Goal: Check status: Check status

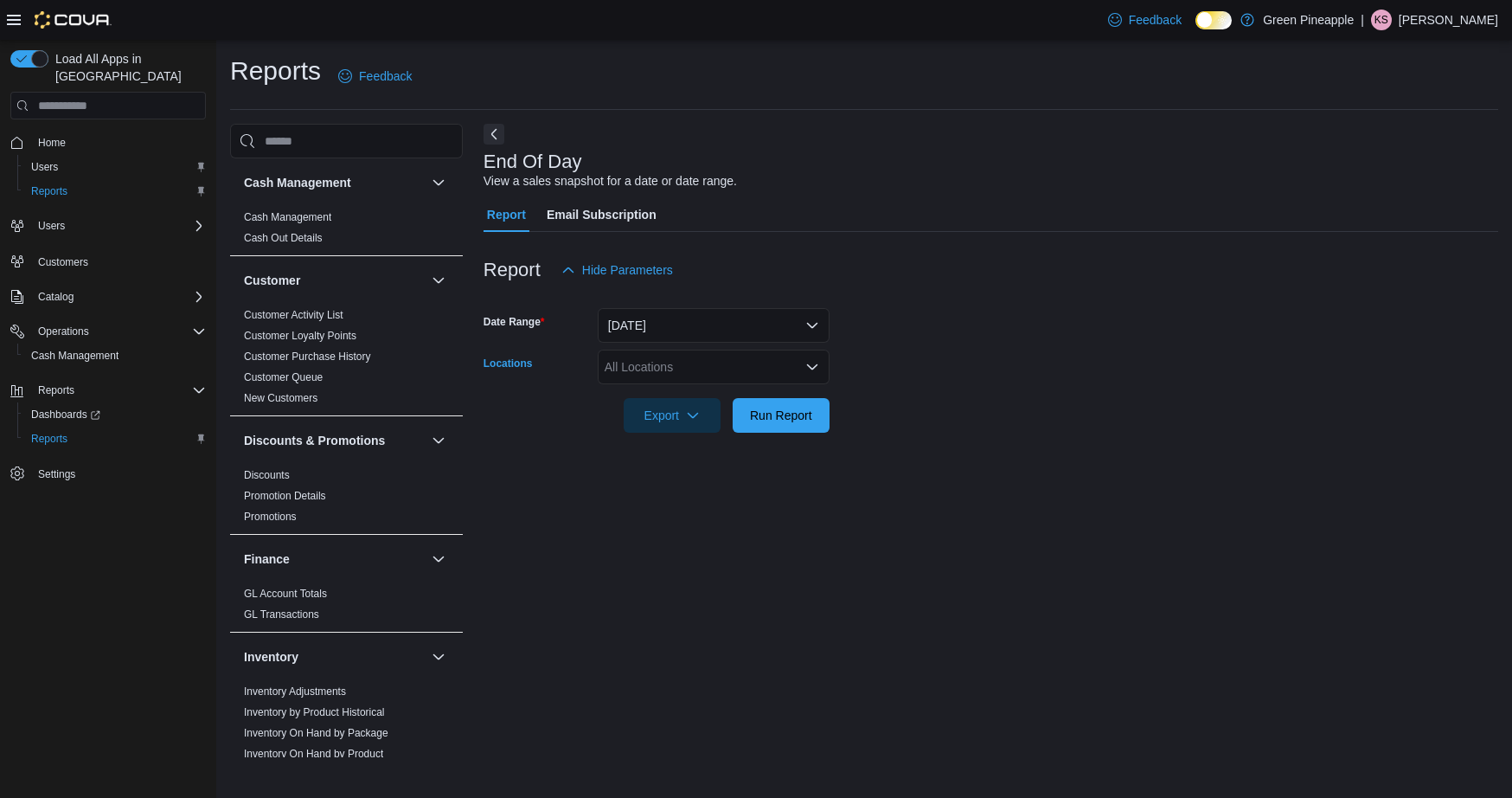
click at [722, 362] on div "All Locations" at bounding box center [714, 367] width 232 height 35
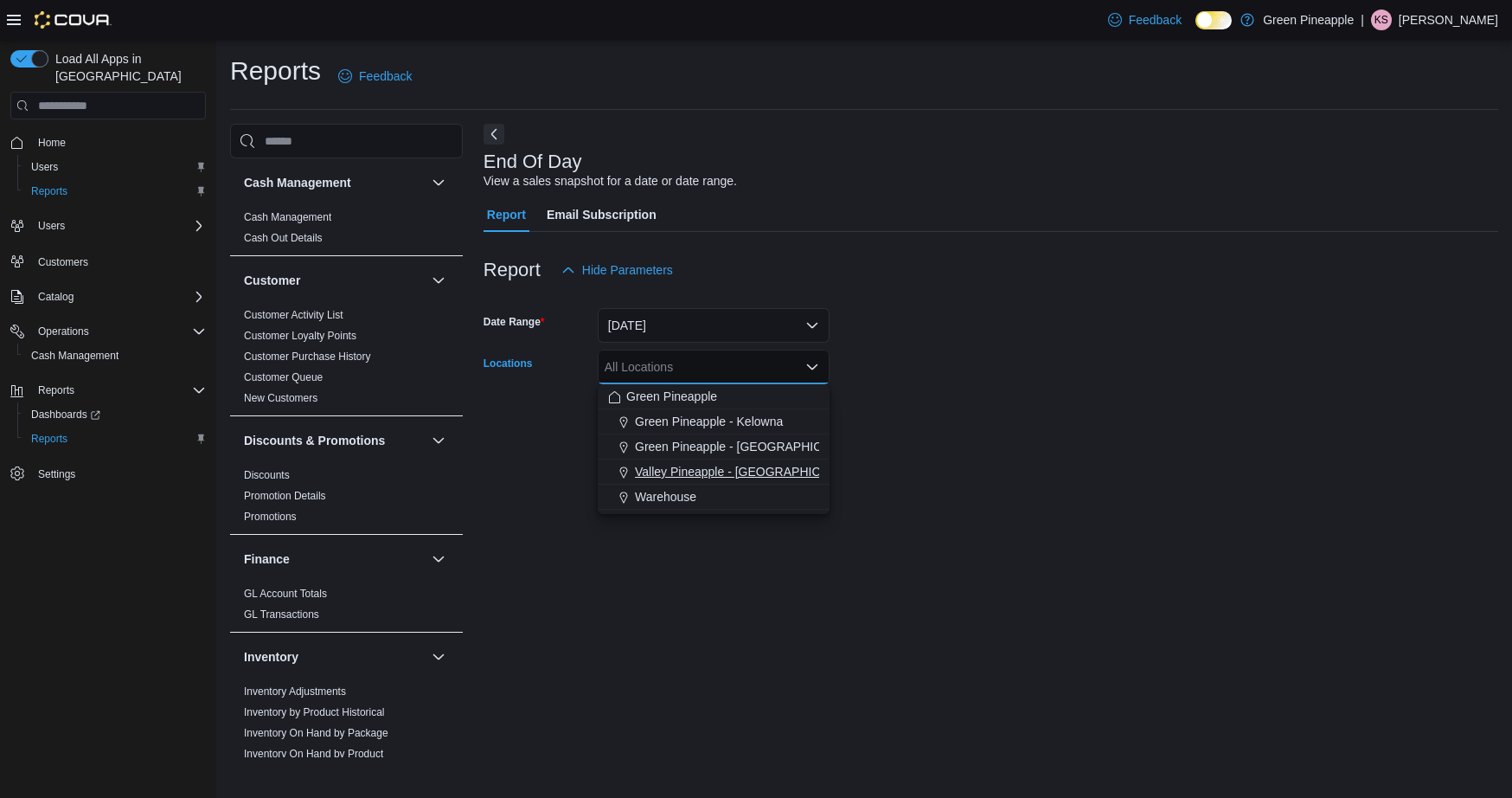
click at [712, 467] on span "Valley Pineapple - [GEOGRAPHIC_DATA]" at bounding box center [747, 471] width 225 height 17
drag, startPoint x: 1117, startPoint y: 505, endPoint x: 1029, endPoint y: 489, distance: 89.4
click at [1117, 505] on div "End Of Day View a sales snapshot for a date or date range. Report Email Subscri…" at bounding box center [991, 441] width 1015 height 634
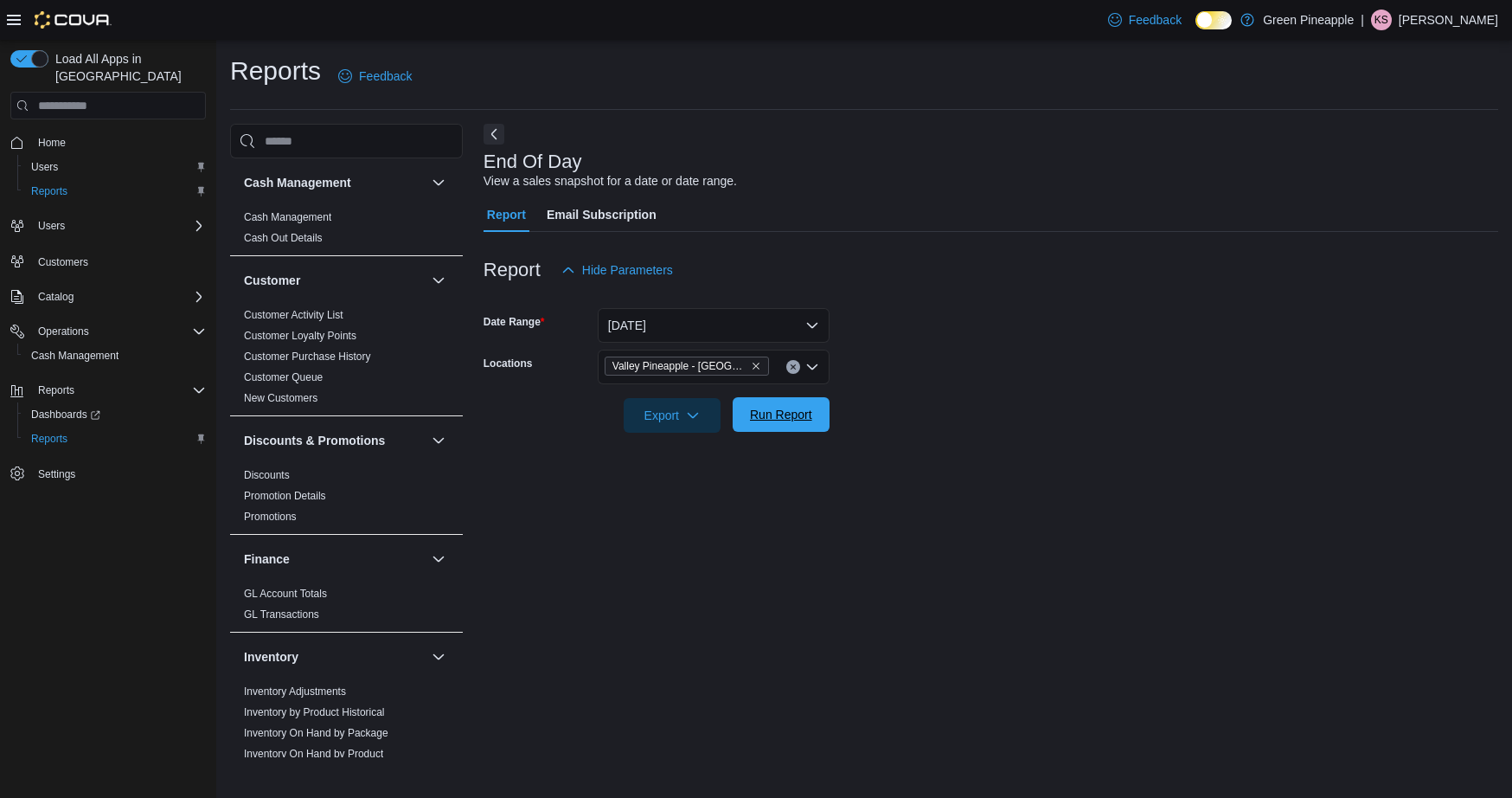
click at [761, 411] on span "Run Report" at bounding box center [781, 415] width 62 height 17
